Goal: Find contact information: Find contact information

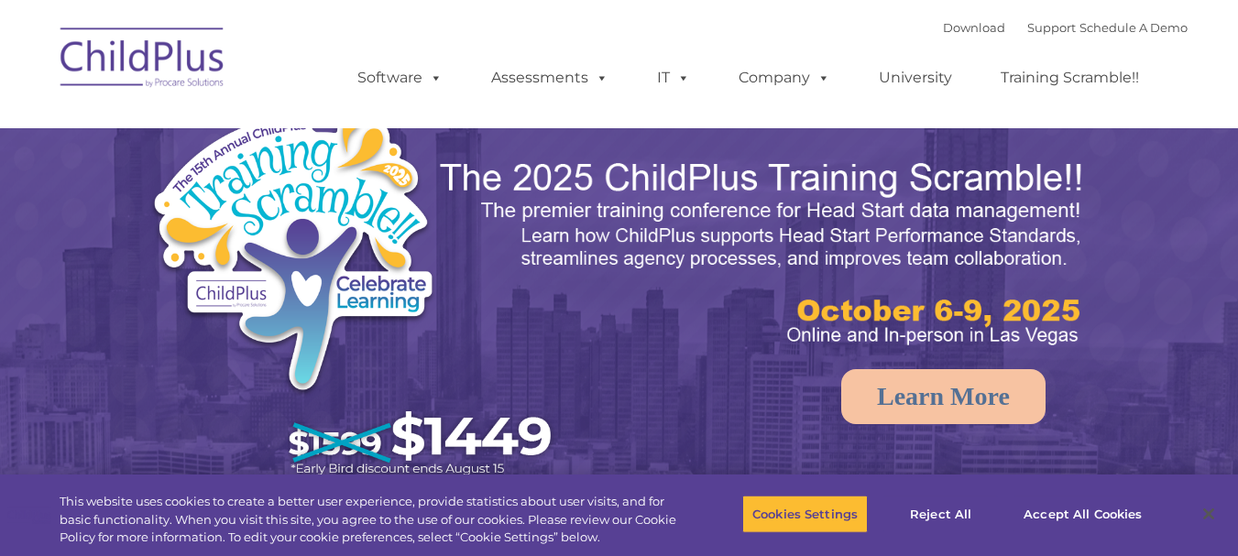
select select "MEDIUM"
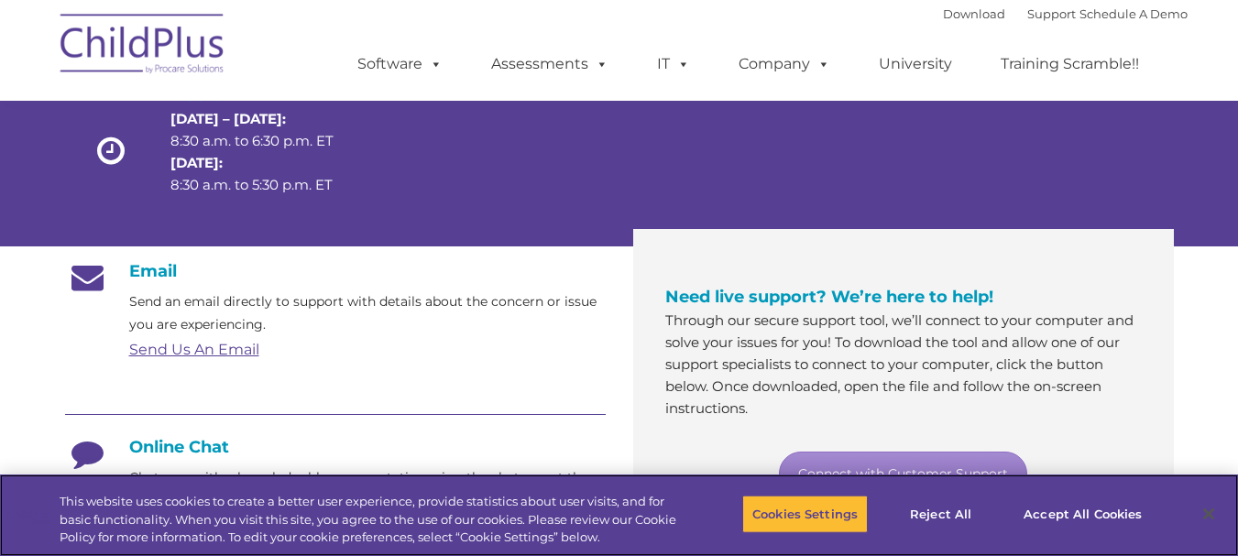
scroll to position [183, 0]
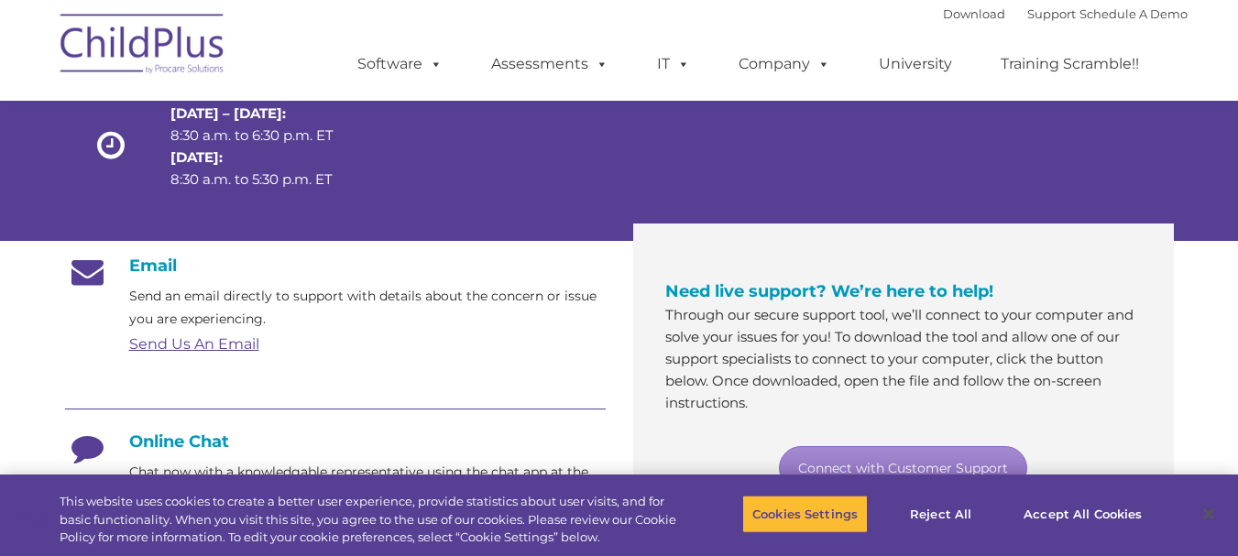
click at [179, 344] on link "Send Us An Email" at bounding box center [194, 343] width 130 height 17
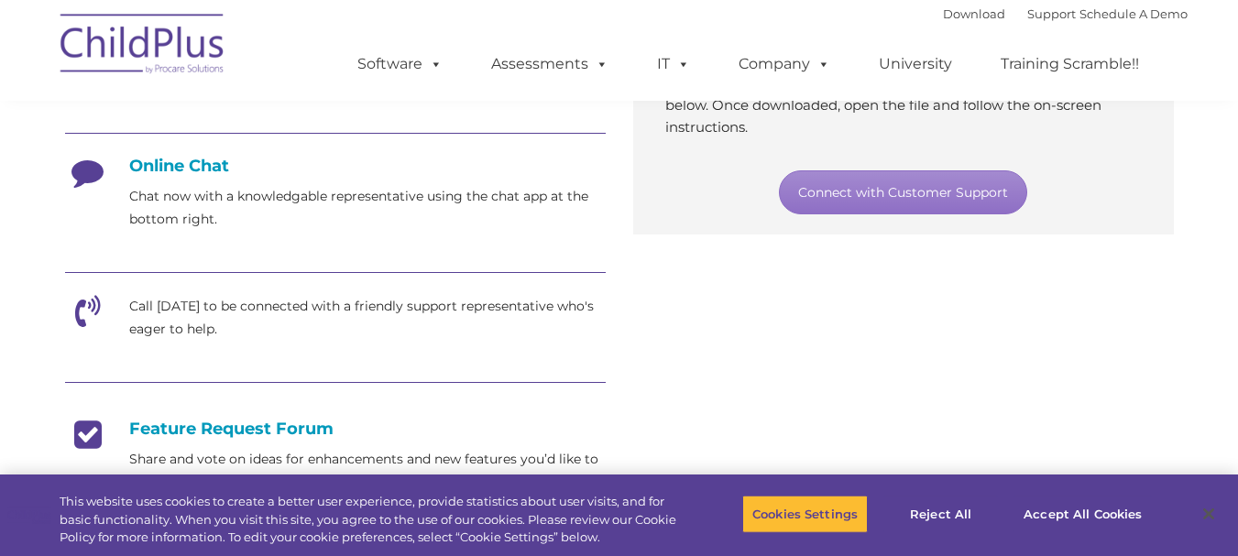
scroll to position [460, 0]
click at [189, 170] on h4 "Online Chat" at bounding box center [335, 165] width 540 height 20
click at [93, 159] on icon at bounding box center [88, 178] width 46 height 46
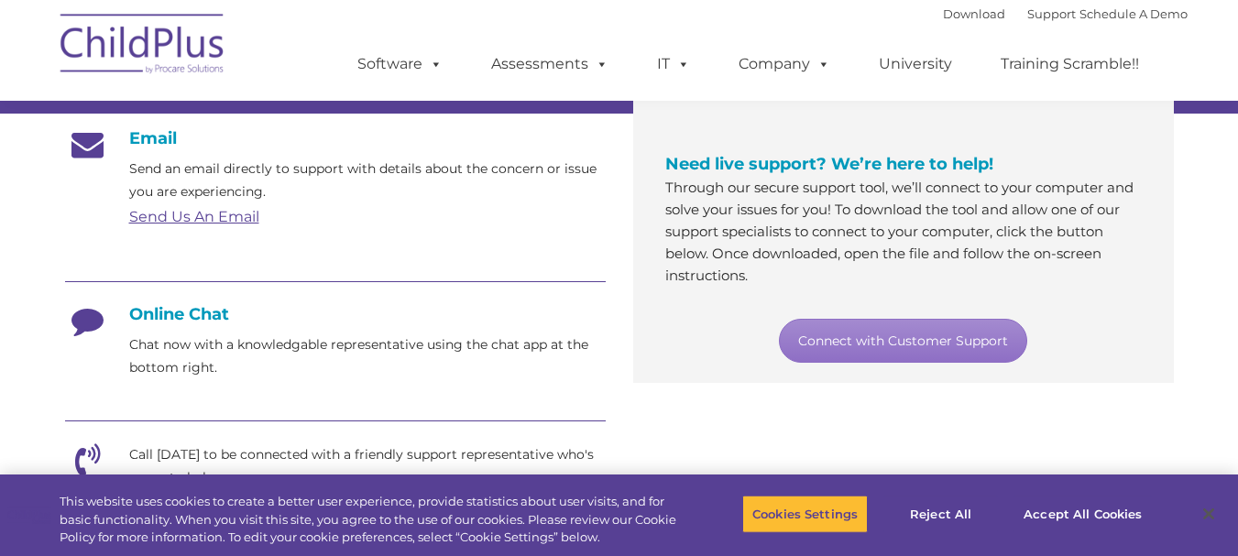
scroll to position [277, 0]
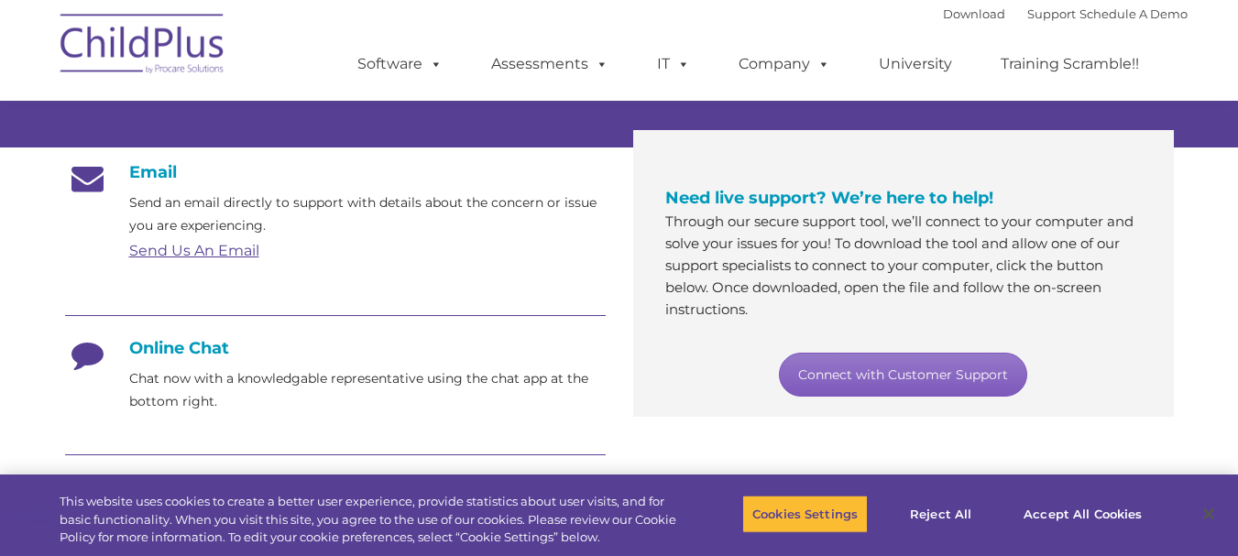
click at [868, 364] on link "Connect with Customer Support" at bounding box center [903, 375] width 248 height 44
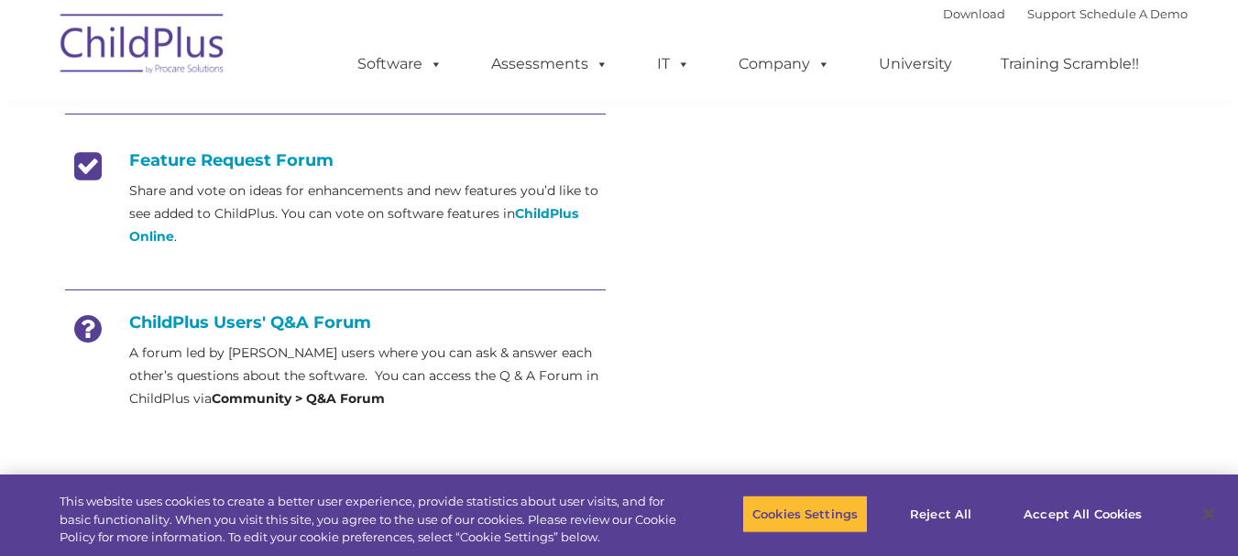
scroll to position [733, 0]
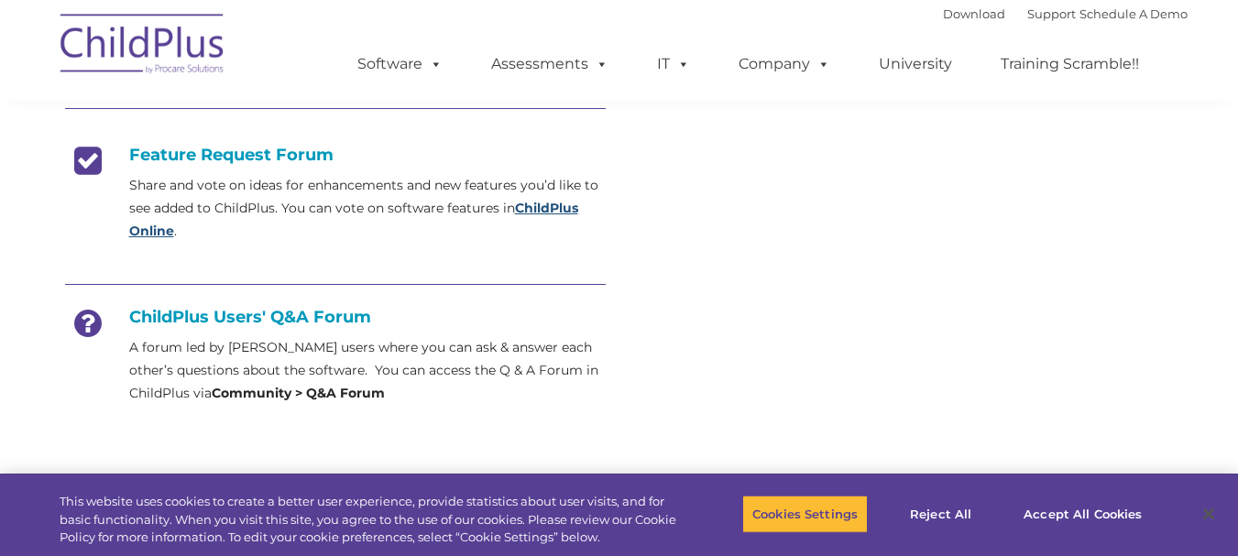
click at [550, 214] on strong "ChildPlus Online" at bounding box center [353, 219] width 449 height 39
